Goal: Task Accomplishment & Management: Use online tool/utility

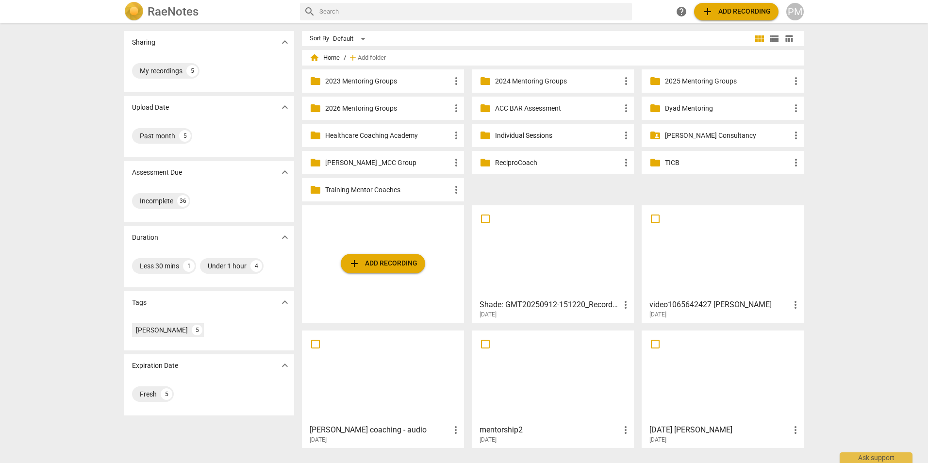
click at [135, 13] on img at bounding box center [133, 11] width 19 height 19
click at [535, 250] on div at bounding box center [552, 252] width 155 height 86
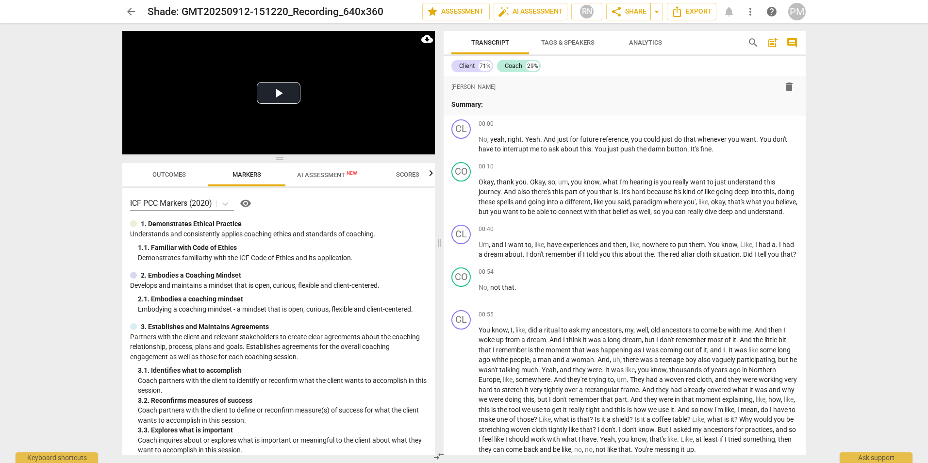
drag, startPoint x: 465, startPoint y: 241, endPoint x: 439, endPoint y: 239, distance: 25.3
click at [439, 239] on span at bounding box center [439, 243] width 6 height 440
click at [316, 177] on span "AI Assessment New" at bounding box center [327, 174] width 60 height 7
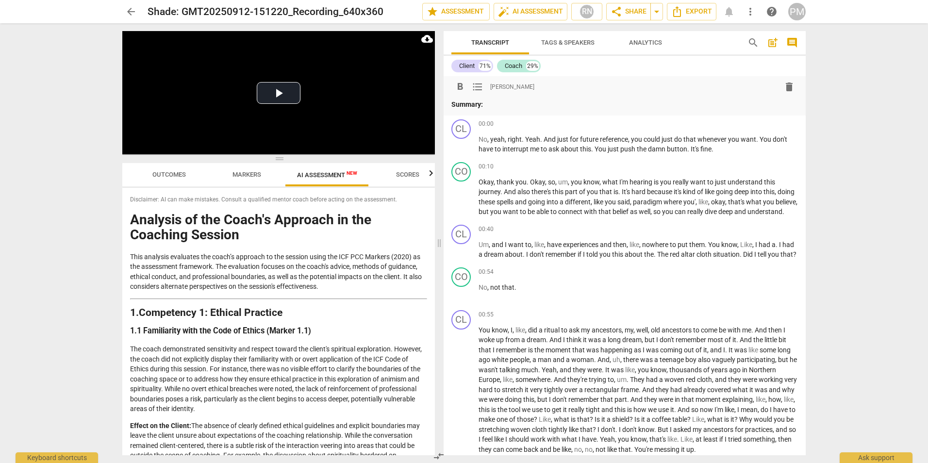
click at [512, 100] on p "Summary:" at bounding box center [625, 105] width 347 height 10
click at [128, 9] on span "arrow_back" at bounding box center [131, 12] width 12 height 12
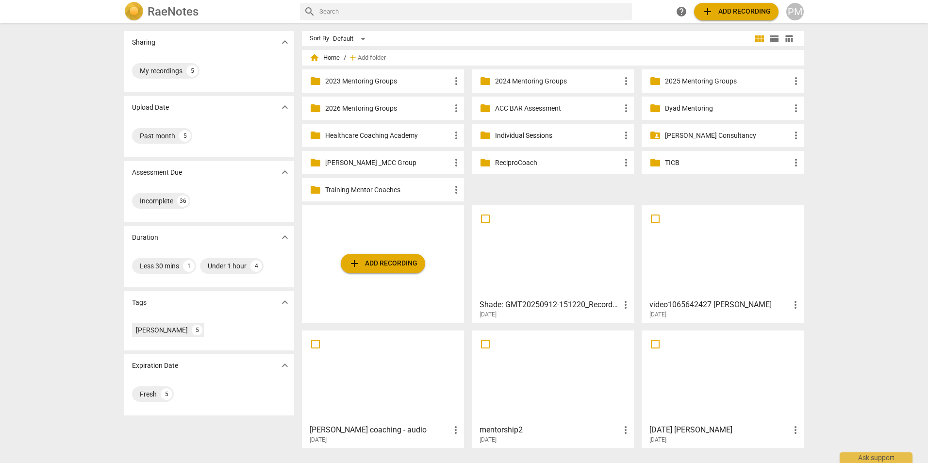
click at [535, 375] on div at bounding box center [552, 377] width 155 height 86
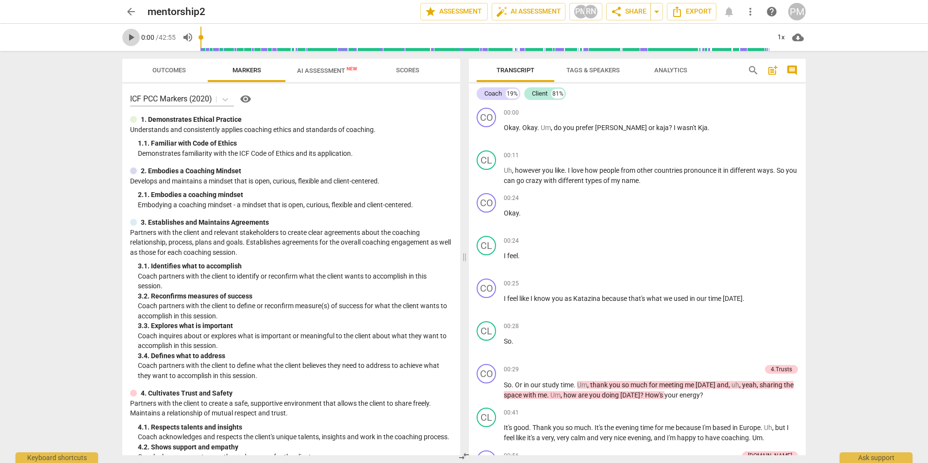
click at [133, 39] on span "play_arrow" at bounding box center [131, 38] width 12 height 12
type input "9"
click at [128, 14] on span "arrow_back" at bounding box center [131, 12] width 12 height 12
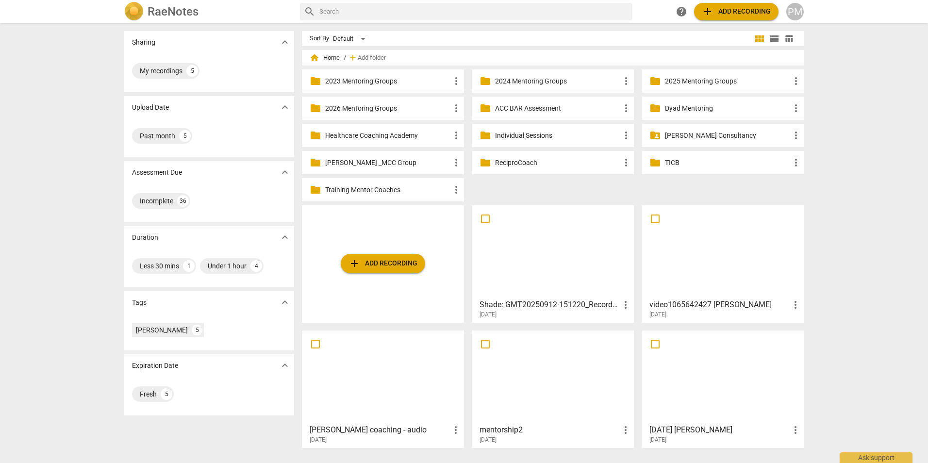
click at [625, 428] on span "more_vert" at bounding box center [626, 430] width 12 height 12
click at [492, 401] on div at bounding box center [464, 231] width 928 height 463
click at [523, 367] on div at bounding box center [552, 377] width 155 height 86
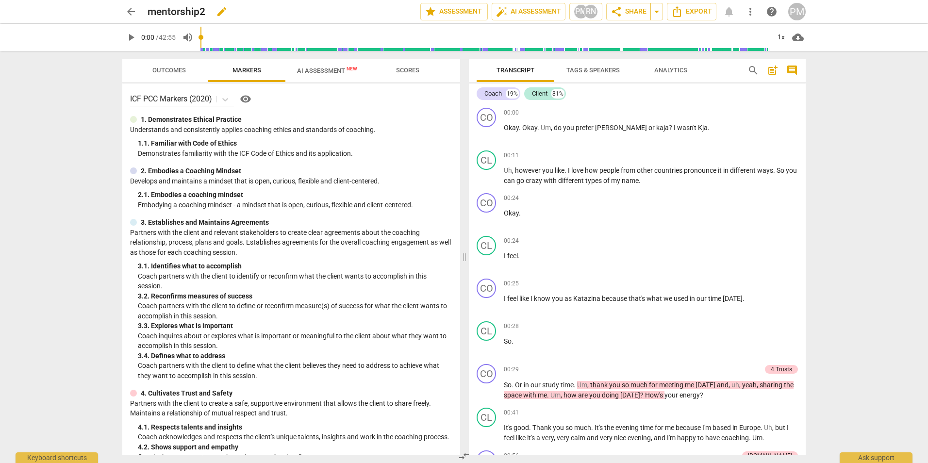
click at [220, 12] on span "edit" at bounding box center [222, 12] width 12 height 12
type input "mentorship2 [PERSON_NAME]"
click at [381, 13] on span "done" at bounding box center [387, 12] width 12 height 12
click at [130, 10] on span "arrow_back" at bounding box center [131, 12] width 12 height 12
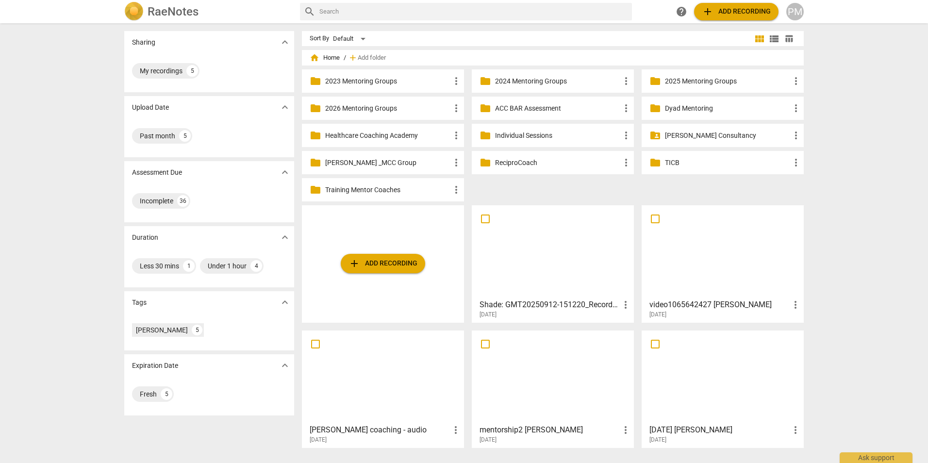
click at [382, 263] on span "add Add recording" at bounding box center [383, 264] width 69 height 12
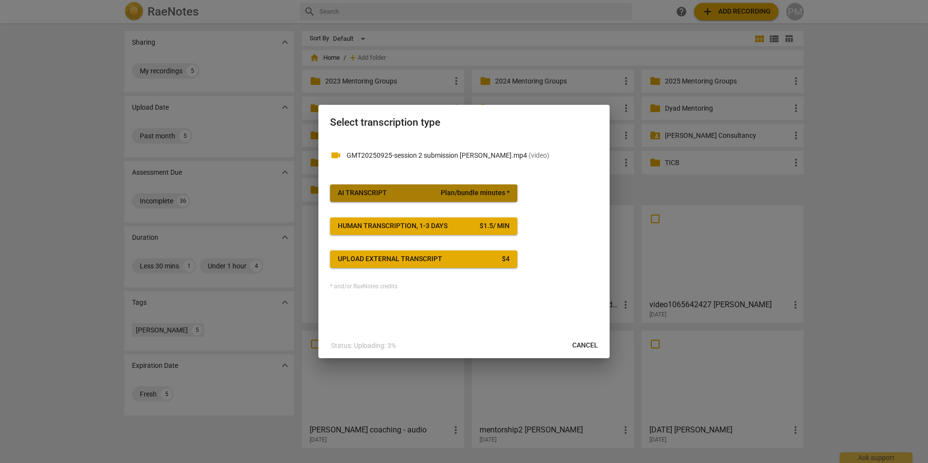
click at [382, 193] on div "AI Transcript" at bounding box center [362, 193] width 49 height 10
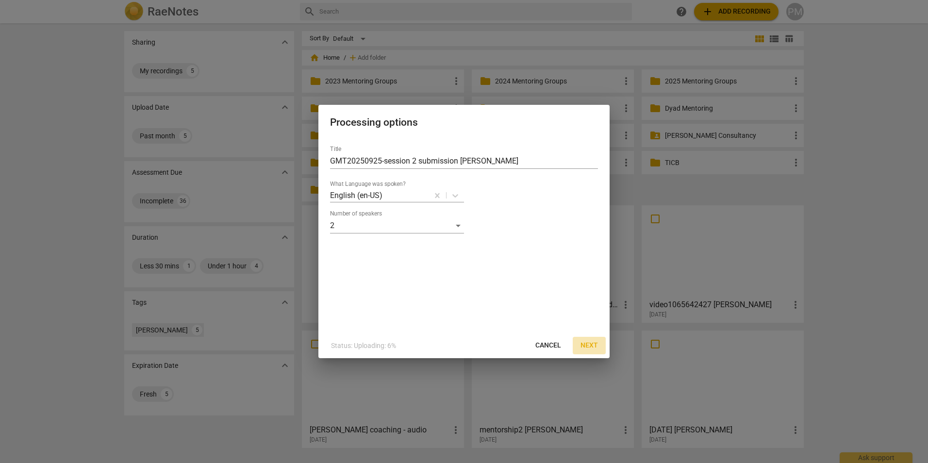
click at [588, 342] on span "Next" at bounding box center [589, 346] width 17 height 10
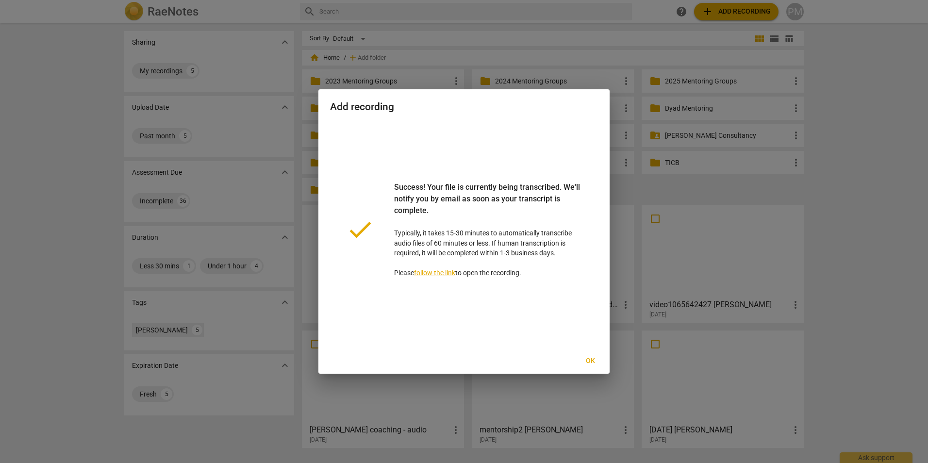
click at [592, 363] on span "Ok" at bounding box center [591, 361] width 16 height 10
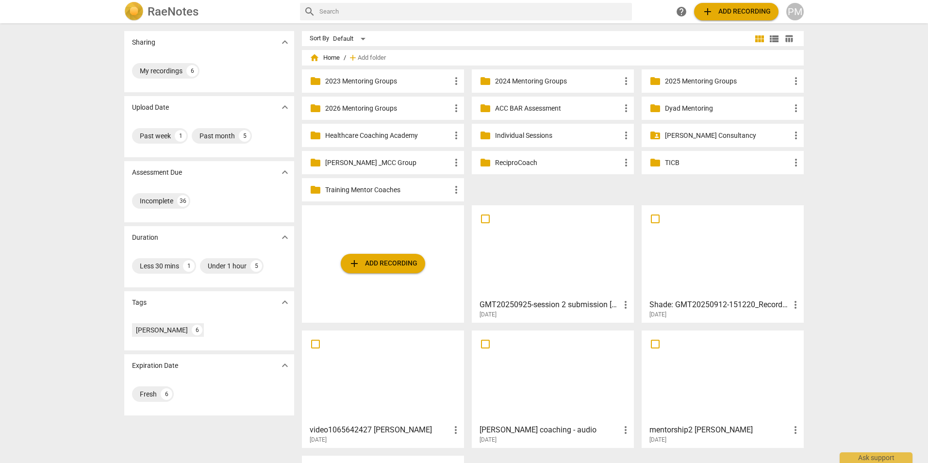
click at [576, 277] on div at bounding box center [552, 252] width 155 height 86
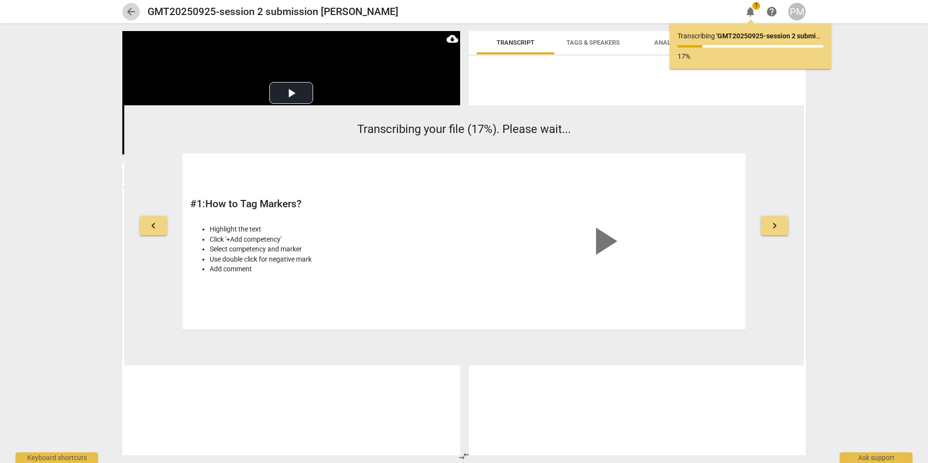
click at [131, 12] on span "arrow_back" at bounding box center [131, 12] width 12 height 12
